Goal: Information Seeking & Learning: Learn about a topic

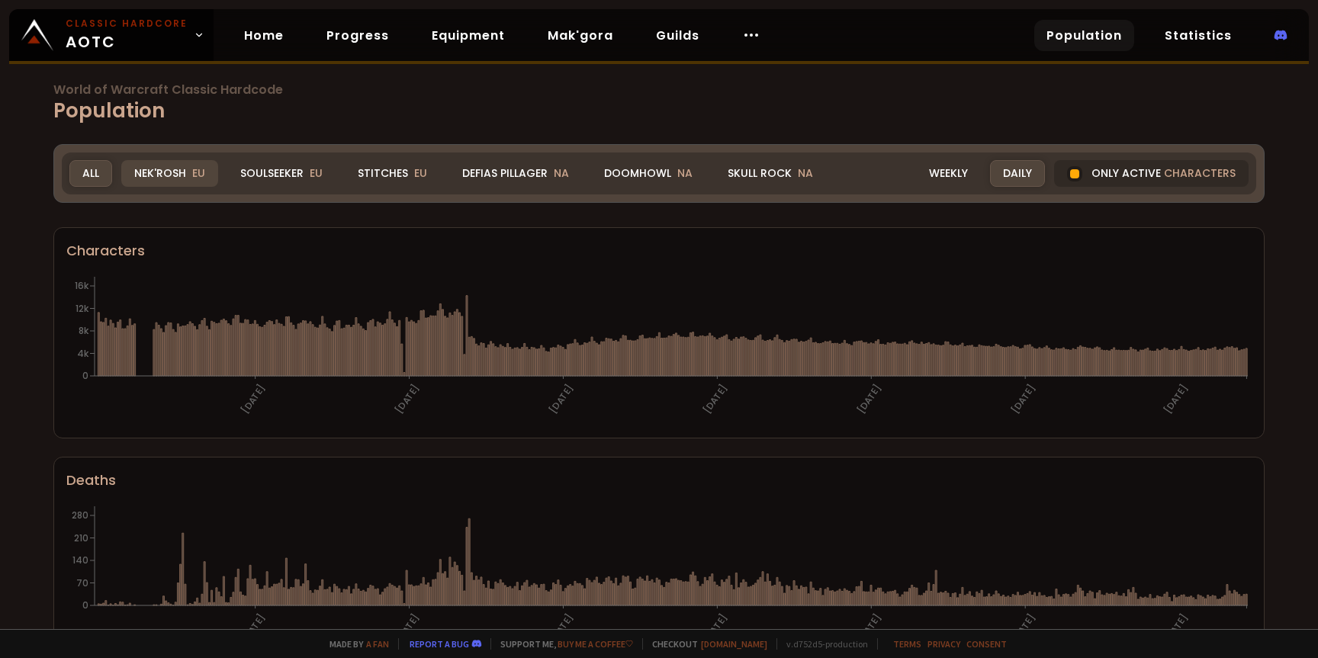
click at [182, 169] on div "Nek'Rosh EU" at bounding box center [169, 173] width 97 height 27
click at [101, 172] on div "All" at bounding box center [90, 173] width 43 height 27
click at [573, 32] on link "Mak'gora" at bounding box center [580, 35] width 90 height 31
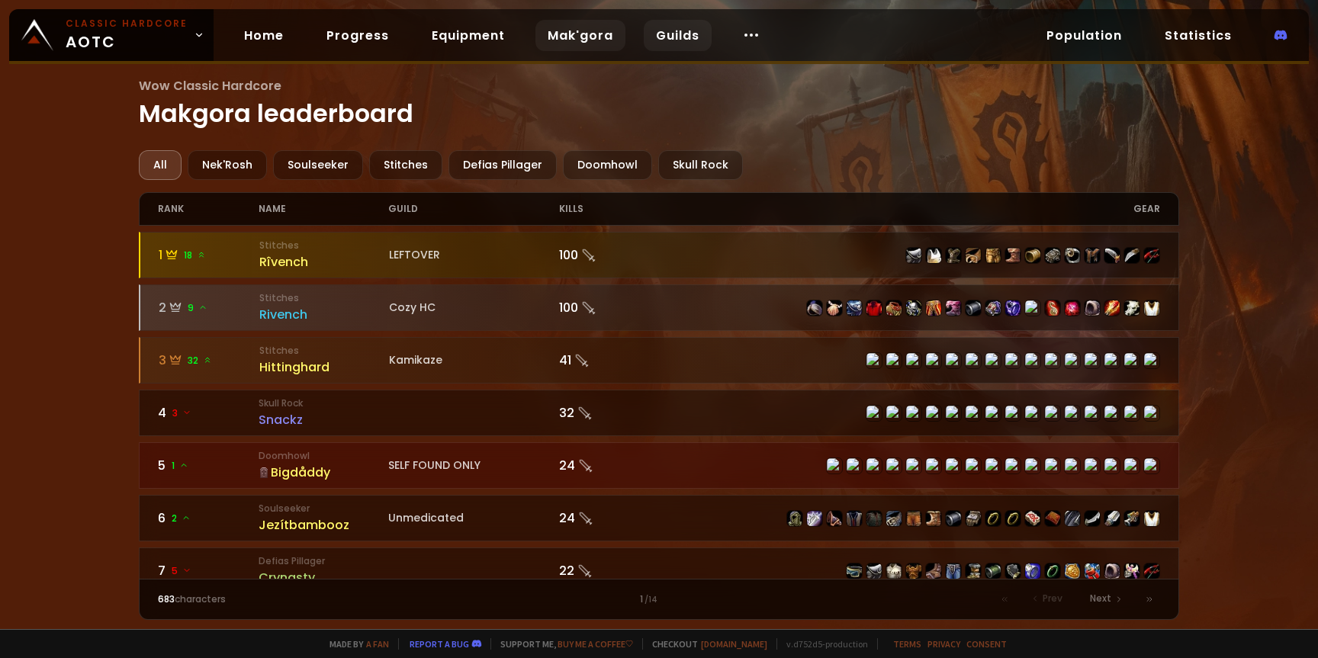
click at [682, 36] on link "Guilds" at bounding box center [678, 35] width 68 height 31
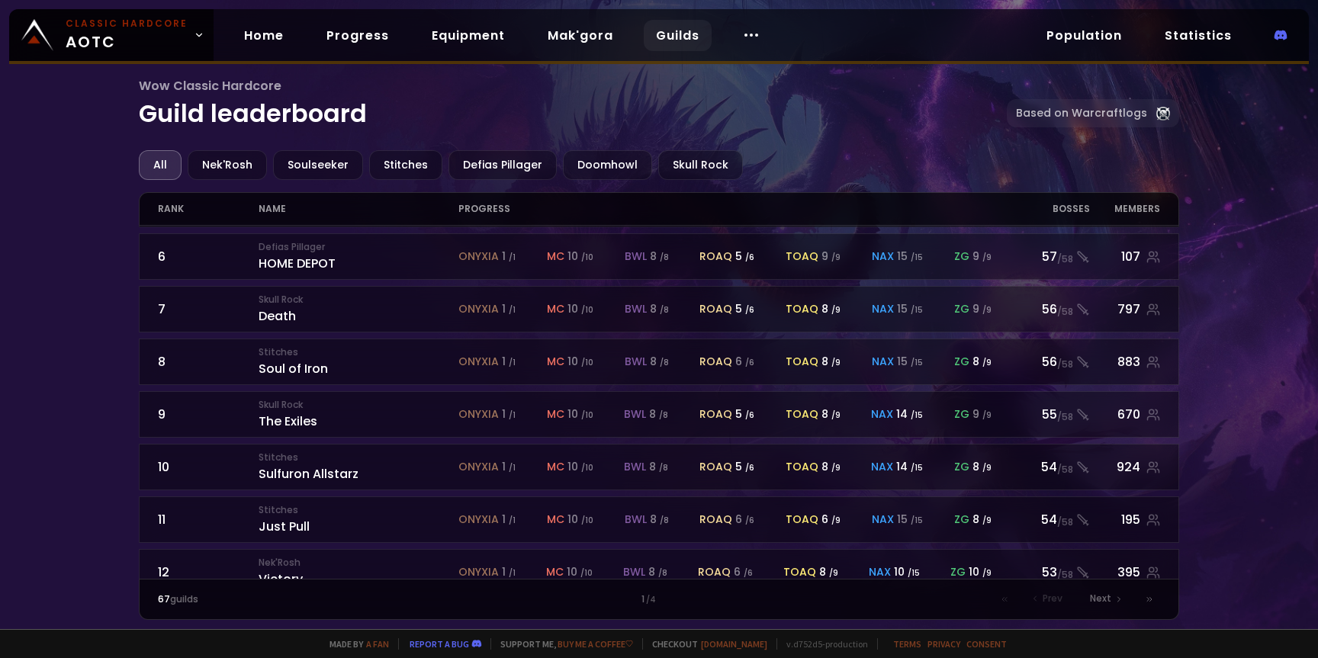
scroll to position [262, 0]
